Goal: Task Accomplishment & Management: Manage account settings

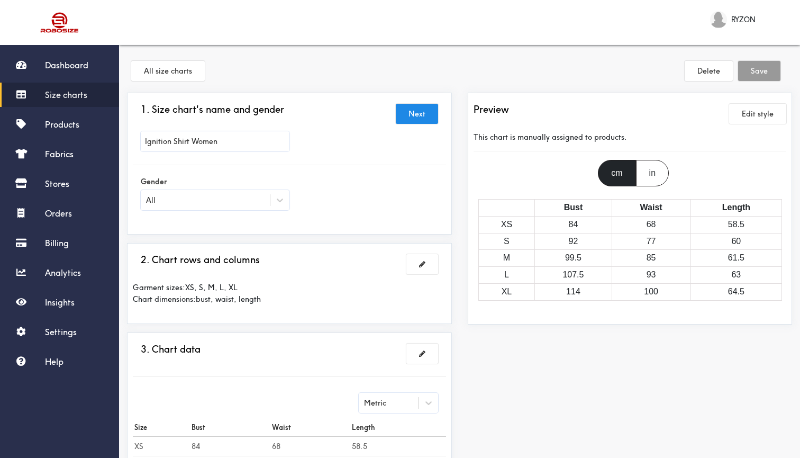
click at [447, 121] on div "1. Size chart's name and gender Next Ignition Shirt Women Gender All" at bounding box center [289, 164] width 325 height 142
click at [75, 128] on span "Products" at bounding box center [62, 124] width 34 height 11
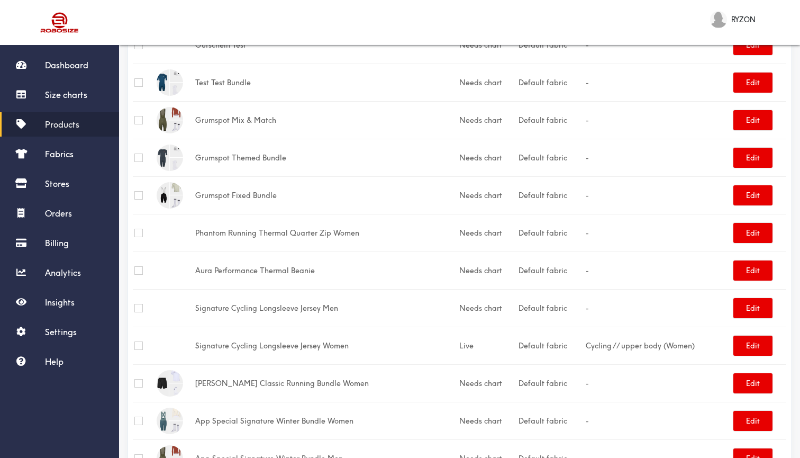
scroll to position [535, 0]
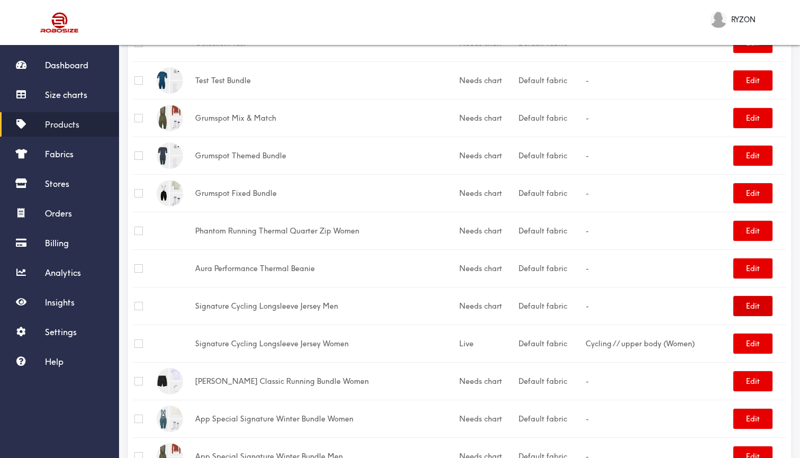
click at [757, 304] on button "Edit" at bounding box center [753, 306] width 39 height 20
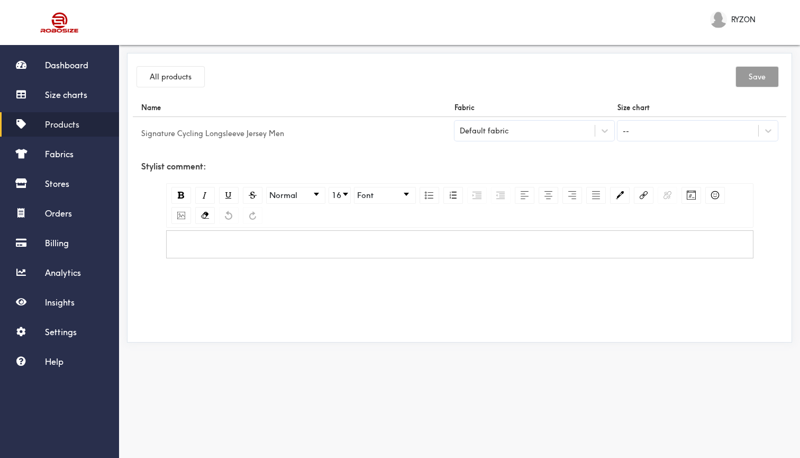
click at [652, 128] on div "--" at bounding box center [688, 131] width 141 height 18
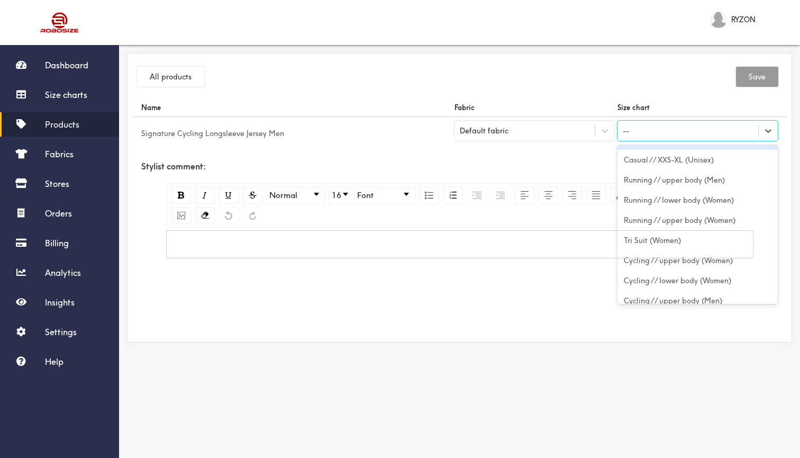
scroll to position [429, 0]
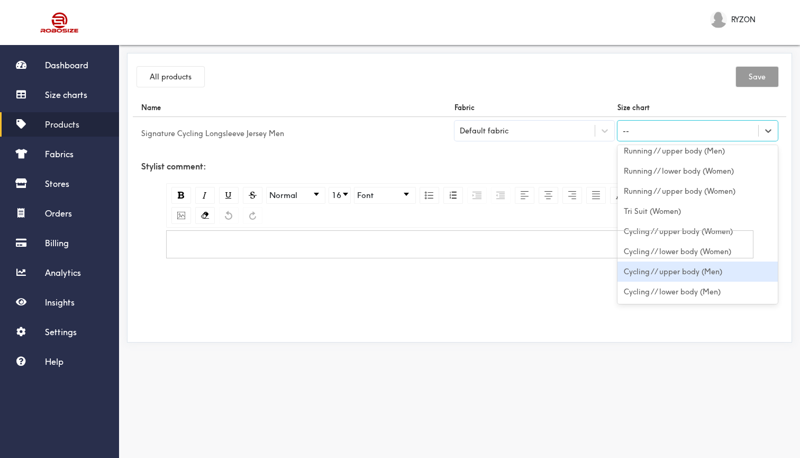
click at [687, 274] on div "Cycling // upper body (Men)" at bounding box center [698, 272] width 160 height 20
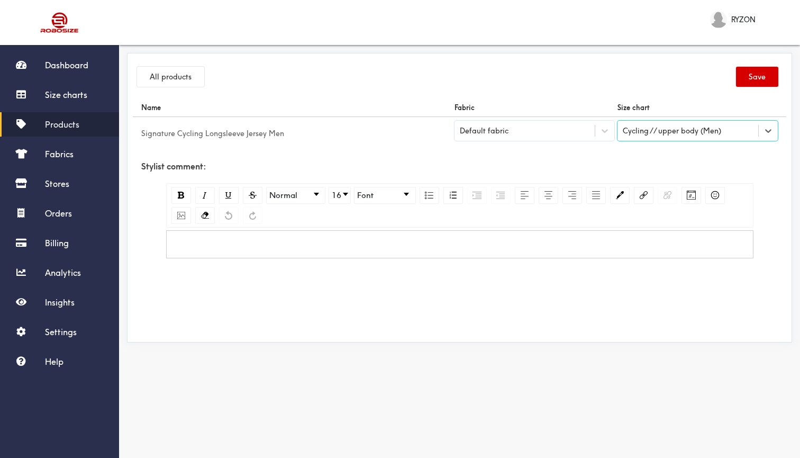
click at [760, 78] on button "Save" at bounding box center [757, 77] width 42 height 20
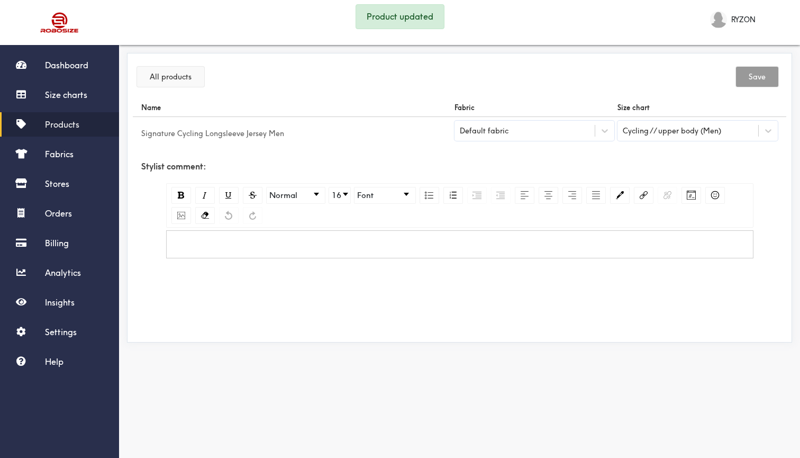
click at [183, 69] on button "All products" at bounding box center [170, 77] width 67 height 20
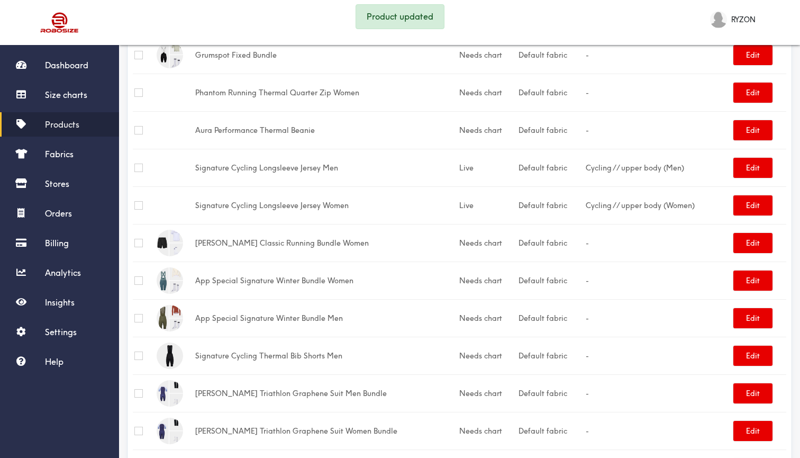
scroll to position [674, 0]
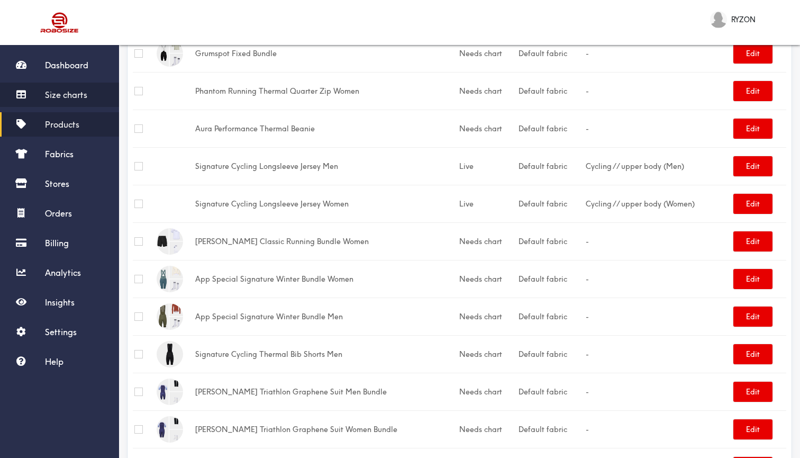
click at [87, 89] on link "Size charts" at bounding box center [59, 95] width 119 height 24
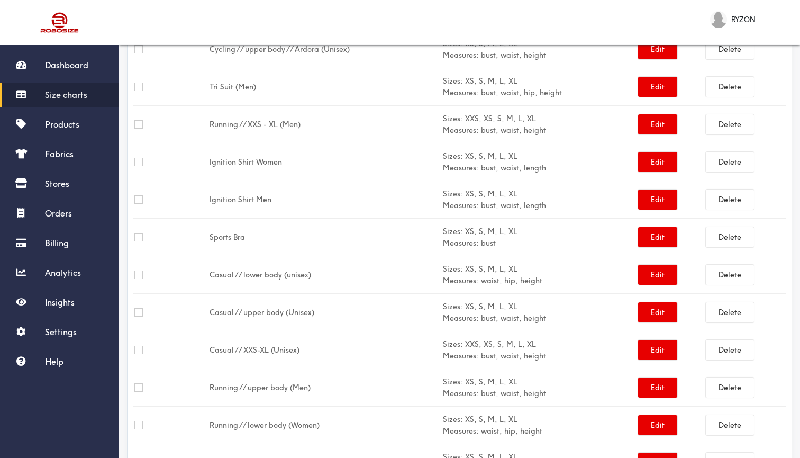
scroll to position [523, 0]
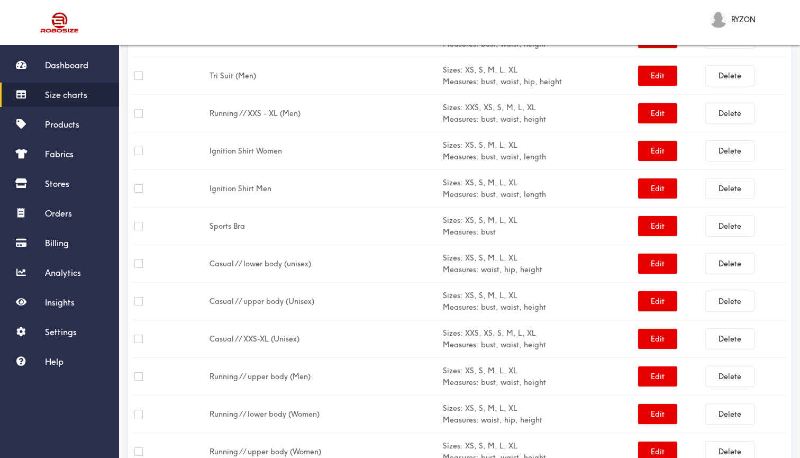
click at [137, 153] on input "checkbox" at bounding box center [138, 151] width 8 height 8
checkbox input "true"
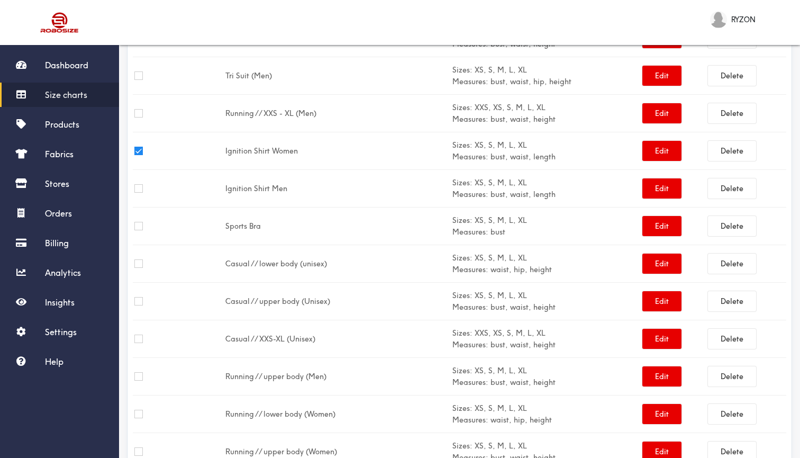
click at [138, 187] on input "checkbox" at bounding box center [138, 188] width 8 height 8
checkbox input "true"
click at [738, 151] on button "Delete" at bounding box center [732, 151] width 48 height 20
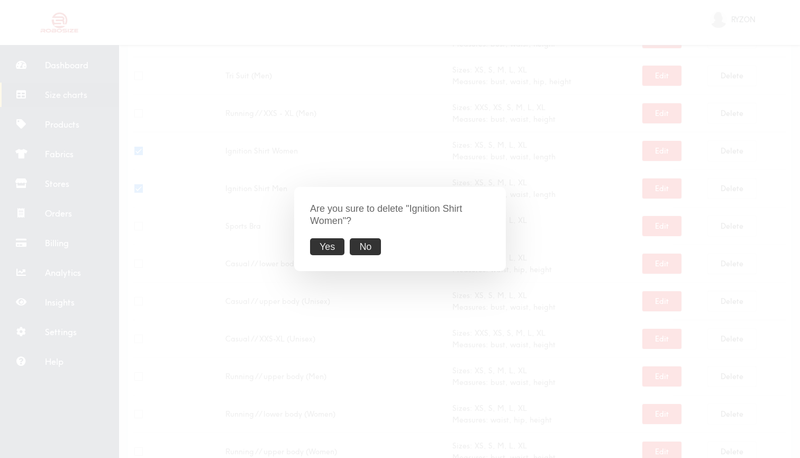
click at [322, 246] on button "Yes" at bounding box center [327, 246] width 34 height 17
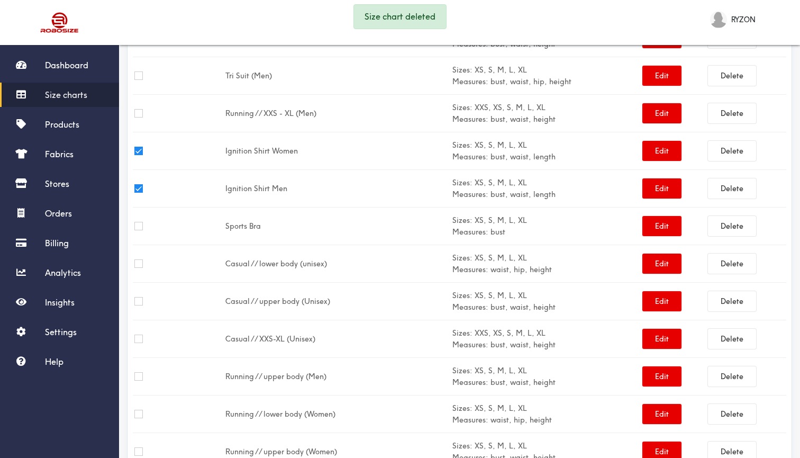
click at [137, 152] on input "checkbox" at bounding box center [138, 151] width 8 height 8
checkbox input "false"
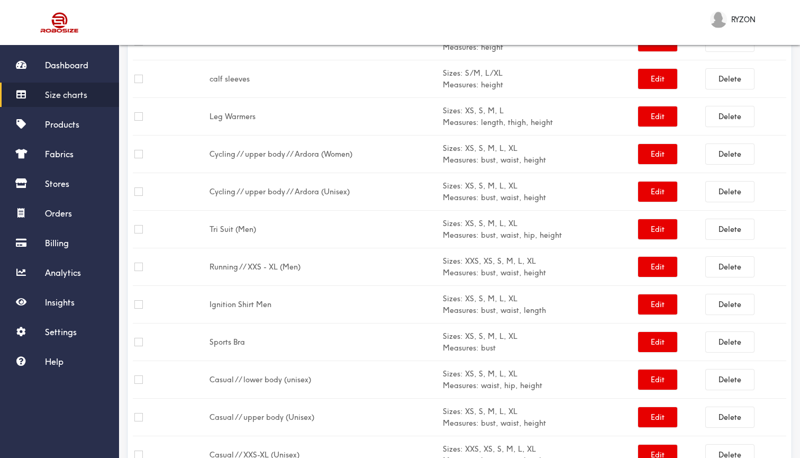
scroll to position [380, 0]
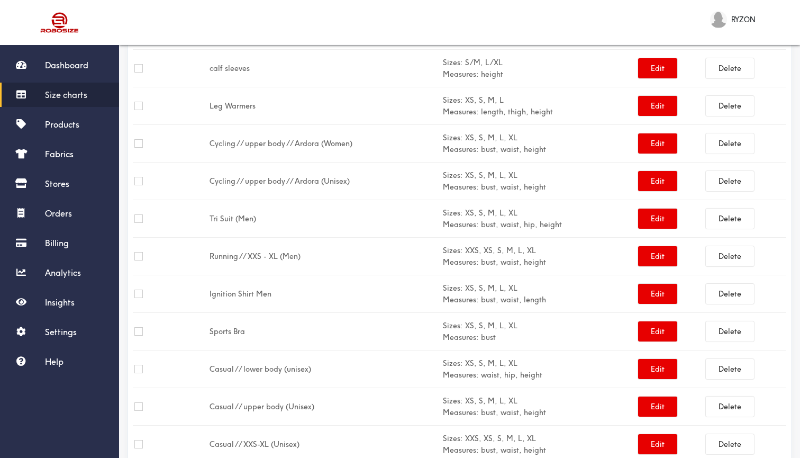
click at [138, 295] on input "checkbox" at bounding box center [138, 294] width 8 height 8
checkbox input "true"
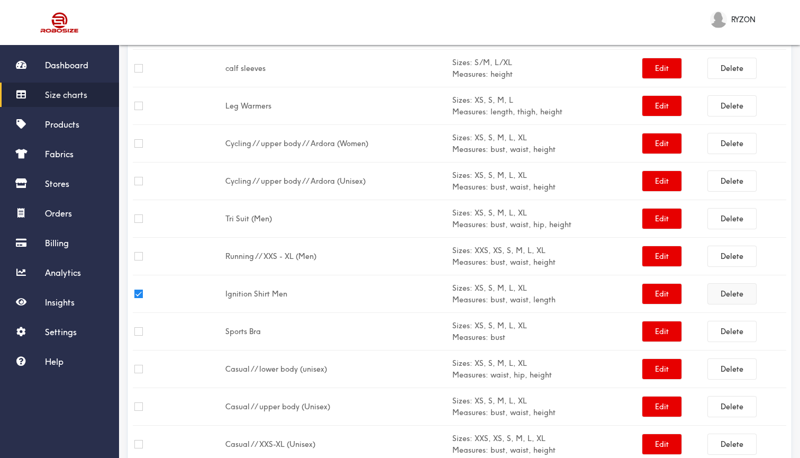
click at [719, 294] on button "Delete" at bounding box center [732, 294] width 48 height 20
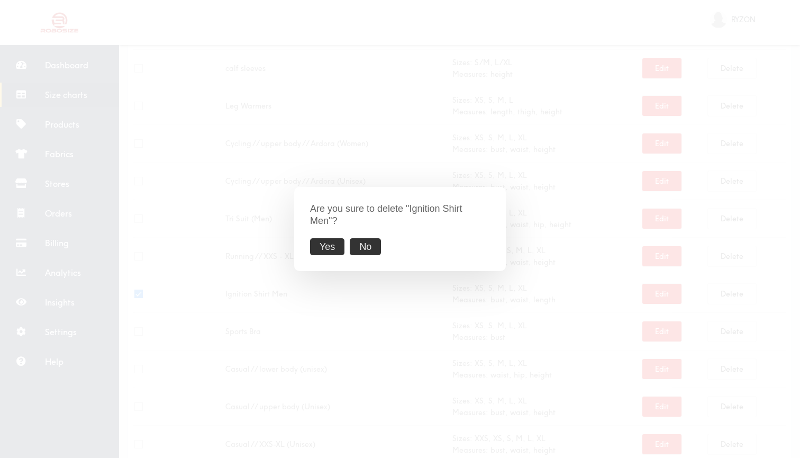
click at [336, 245] on button "Yes" at bounding box center [327, 246] width 34 height 17
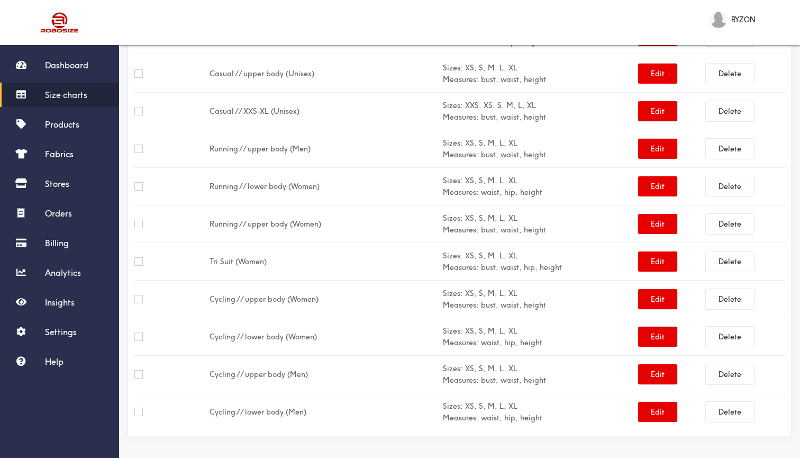
scroll to position [676, 0]
click at [665, 301] on button "Edit" at bounding box center [657, 299] width 39 height 20
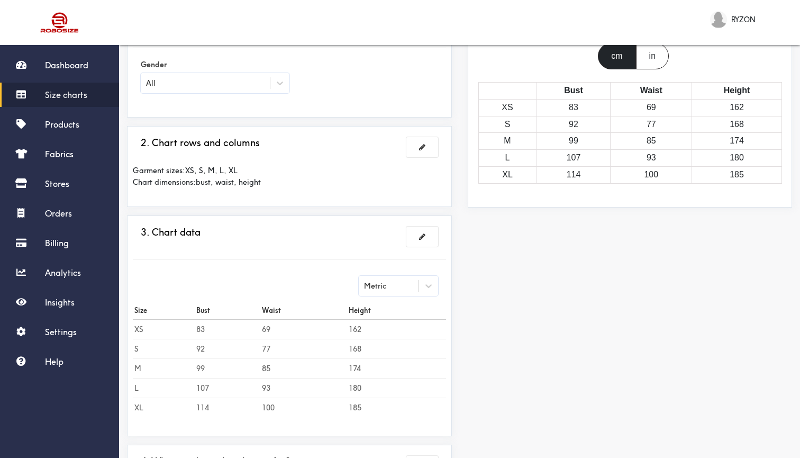
scroll to position [122, 0]
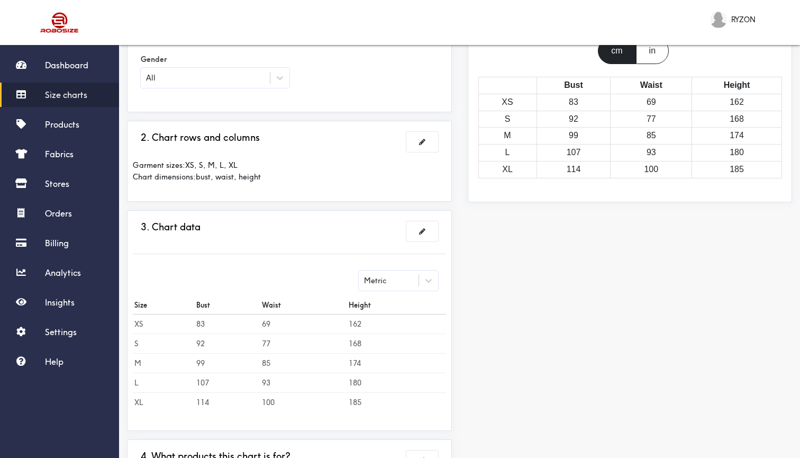
click at [87, 86] on link "Size charts" at bounding box center [59, 95] width 119 height 24
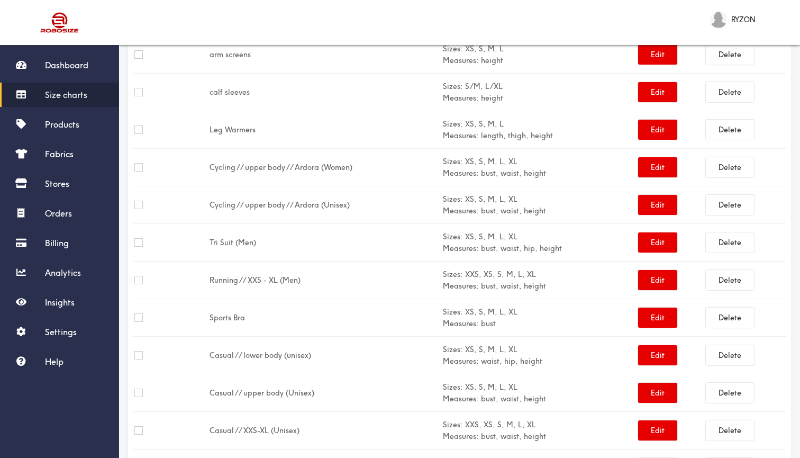
scroll to position [357, 0]
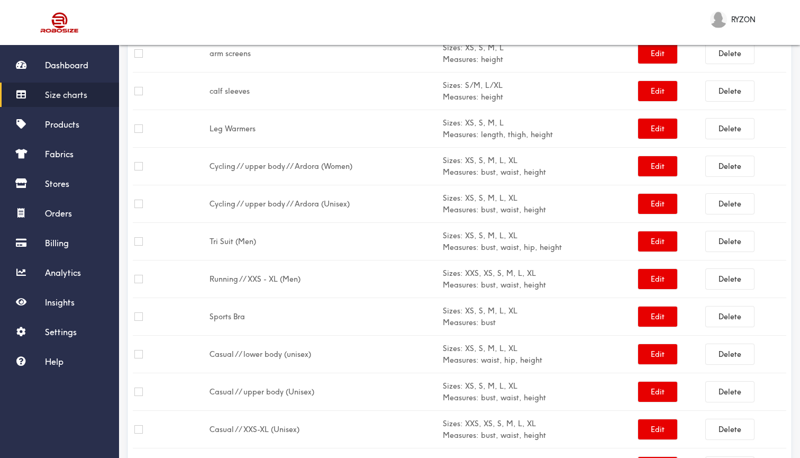
click at [140, 167] on input "checkbox" at bounding box center [138, 166] width 8 height 8
checkbox input "true"
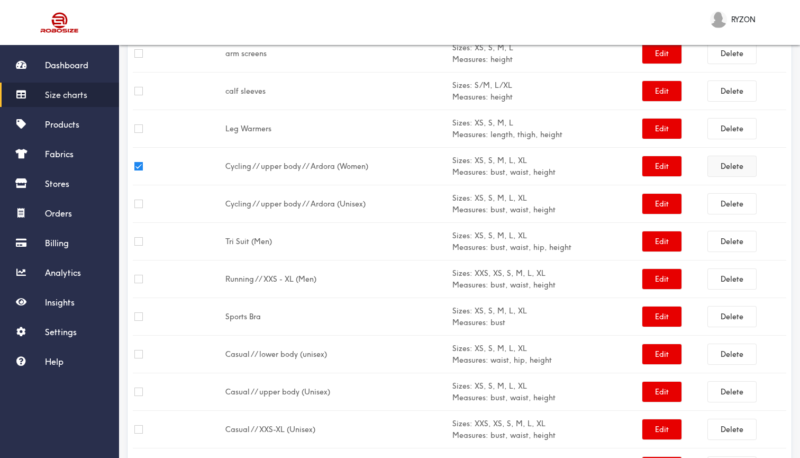
click at [740, 165] on button "Delete" at bounding box center [732, 166] width 48 height 20
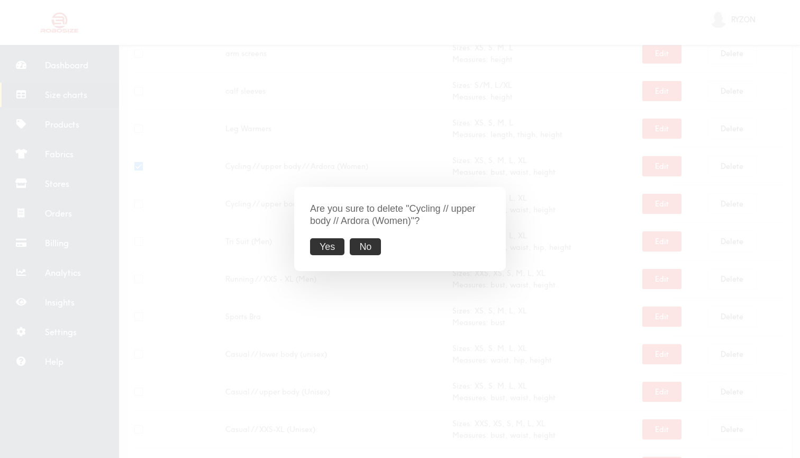
click at [332, 245] on button "Yes" at bounding box center [327, 246] width 34 height 17
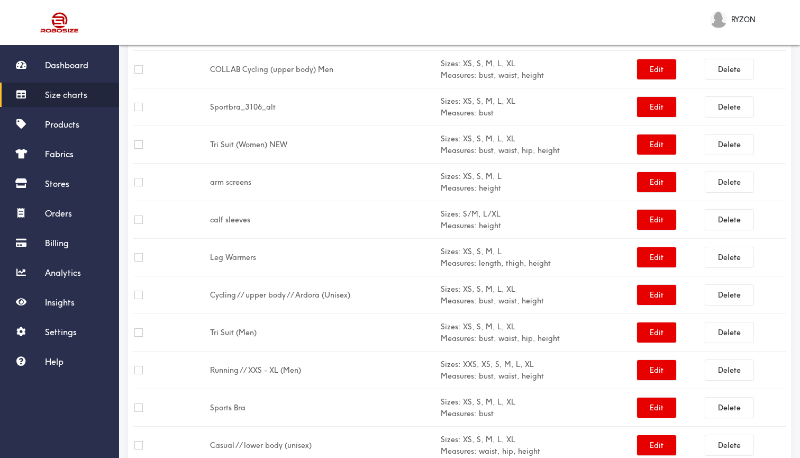
scroll to position [239, 0]
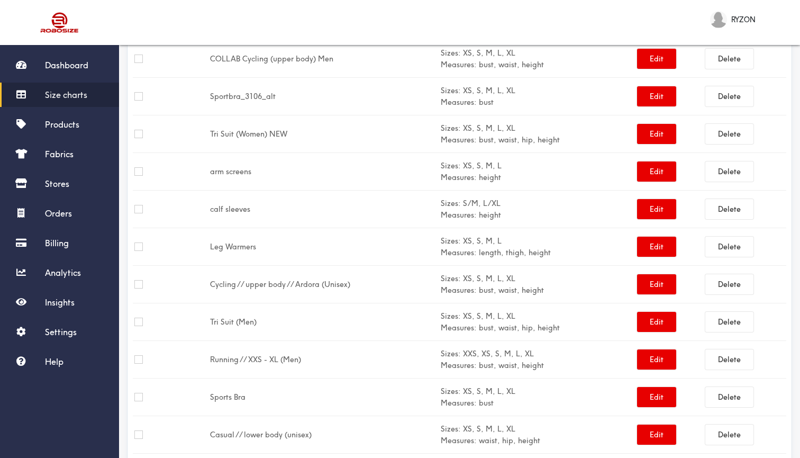
click at [136, 284] on input "checkbox" at bounding box center [138, 284] width 8 height 8
checkbox input "true"
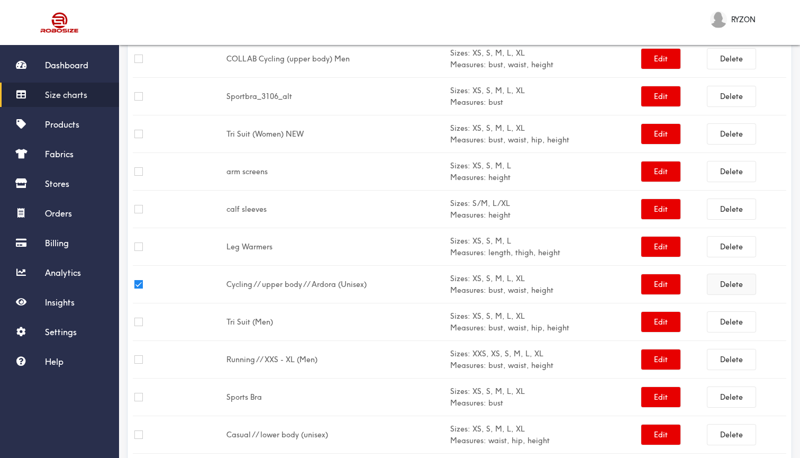
click at [720, 283] on button "Delete" at bounding box center [732, 284] width 48 height 20
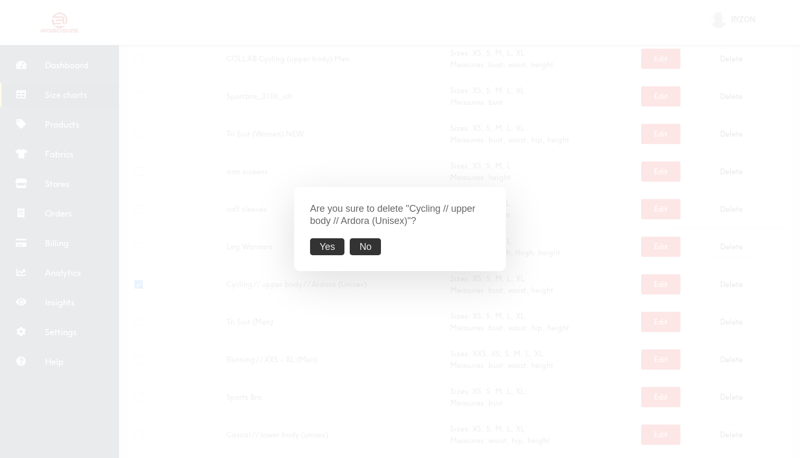
click at [338, 244] on button "Yes" at bounding box center [327, 246] width 34 height 17
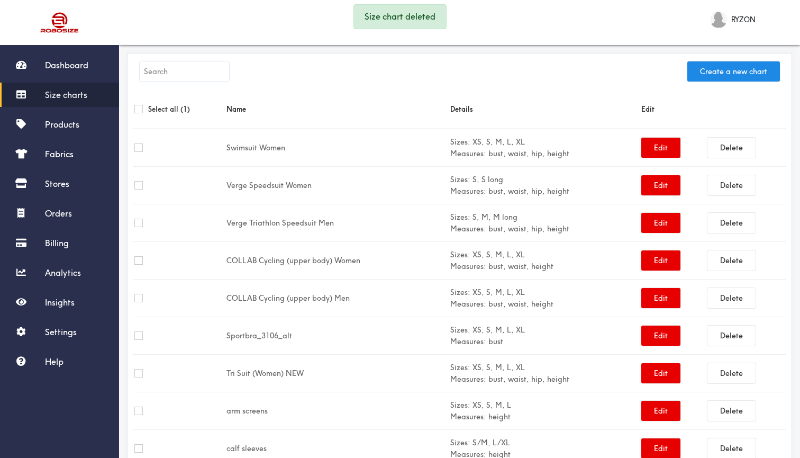
scroll to position [0, 0]
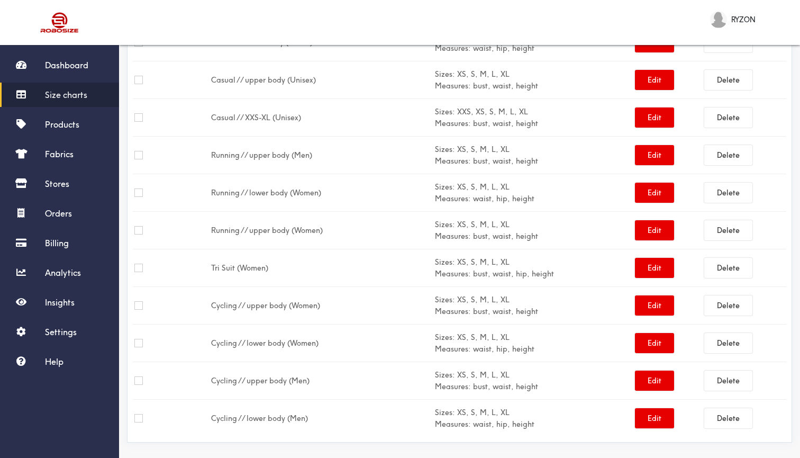
scroll to position [596, 0]
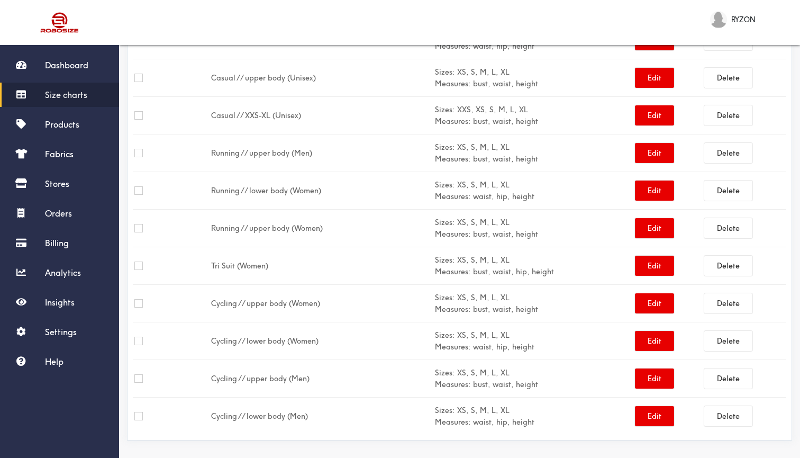
click at [287, 187] on td "Running // lower body (Women)" at bounding box center [322, 191] width 224 height 38
click at [652, 151] on button "Edit" at bounding box center [654, 153] width 39 height 20
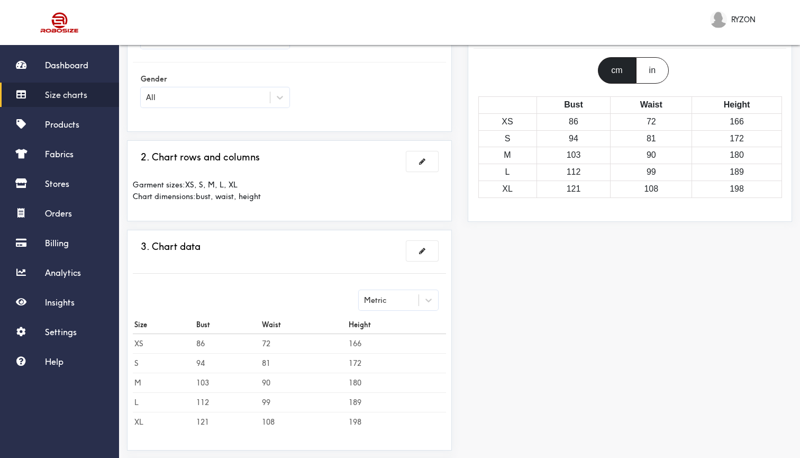
scroll to position [99, 0]
